Goal: Obtain resource: Download file/media

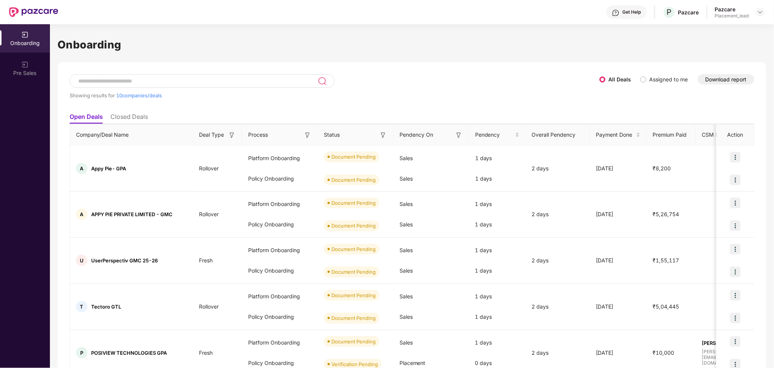
click at [728, 81] on button "Download report" at bounding box center [726, 79] width 56 height 10
